Goal: Find specific page/section: Find specific page/section

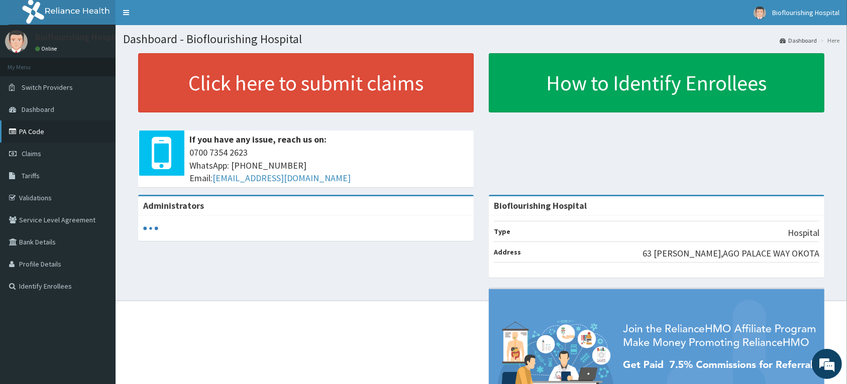
click at [24, 128] on link "PA Code" at bounding box center [58, 132] width 116 height 22
